Goal: Learn about a topic

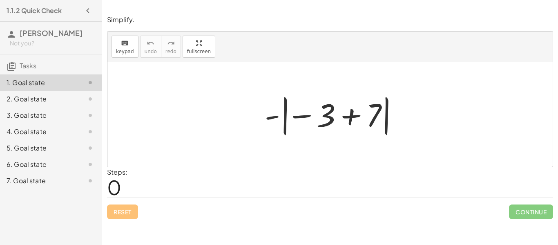
click at [97, 123] on div "2. Goal state" at bounding box center [51, 131] width 102 height 16
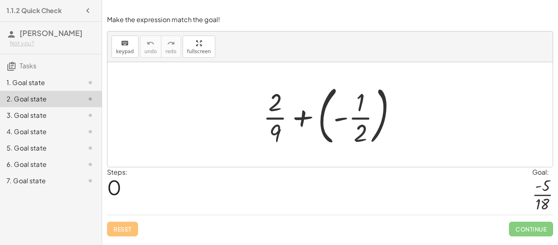
click at [72, 140] on div "3. Goal state" at bounding box center [51, 148] width 102 height 16
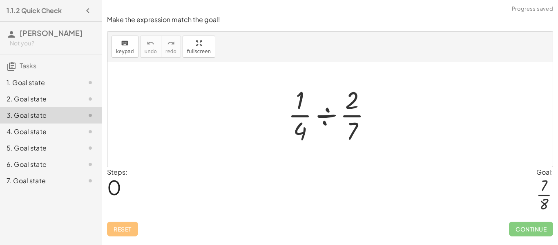
click at [91, 149] on icon at bounding box center [90, 148] width 10 height 10
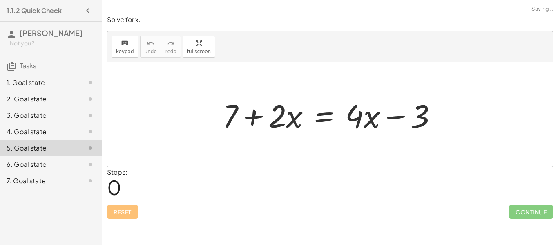
click at [92, 131] on icon at bounding box center [90, 132] width 10 height 10
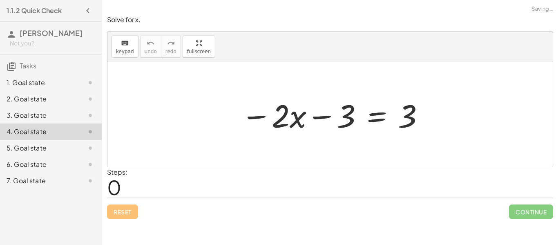
click at [100, 126] on div "4. Goal state" at bounding box center [51, 131] width 102 height 16
click at [89, 169] on icon at bounding box center [90, 164] width 10 height 10
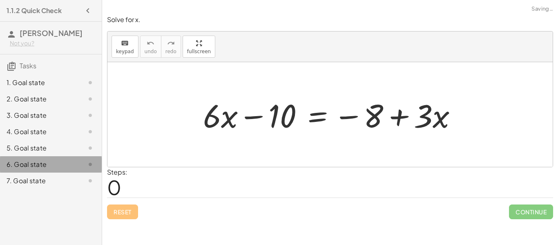
click at [83, 184] on div at bounding box center [83, 181] width 23 height 10
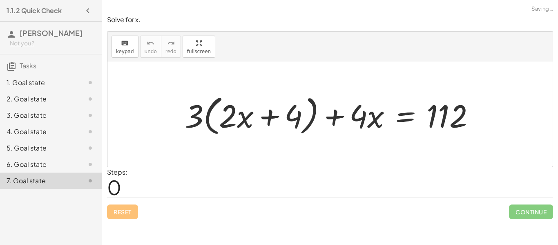
click at [84, 96] on div at bounding box center [83, 99] width 23 height 10
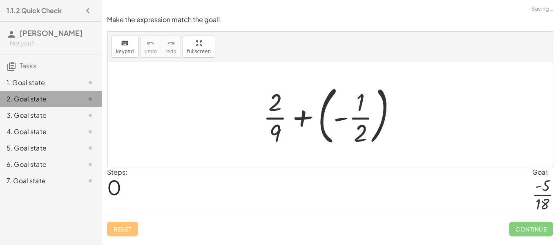
click at [89, 97] on icon at bounding box center [90, 99] width 10 height 10
click at [93, 107] on div "1. Goal state" at bounding box center [51, 115] width 102 height 16
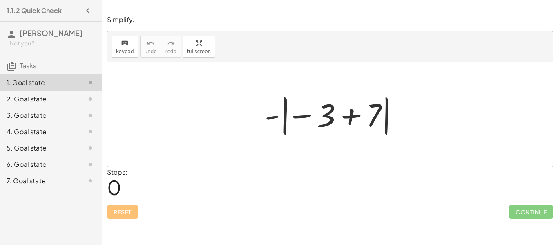
click at [94, 94] on icon at bounding box center [90, 99] width 10 height 10
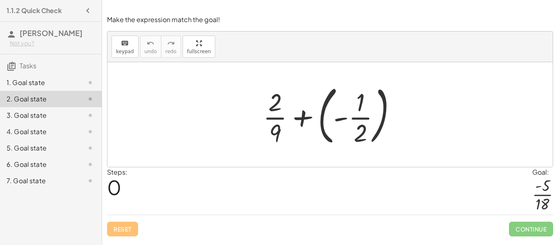
click at [94, 140] on div "3. Goal state" at bounding box center [51, 148] width 102 height 16
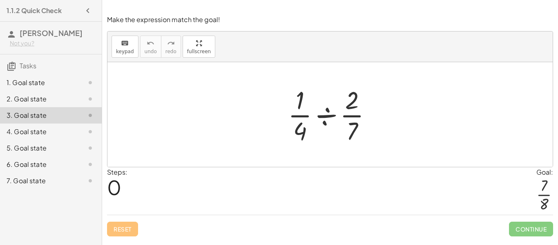
click at [27, 148] on div "5. Goal state" at bounding box center [40, 148] width 66 height 10
